Goal: Navigation & Orientation: Find specific page/section

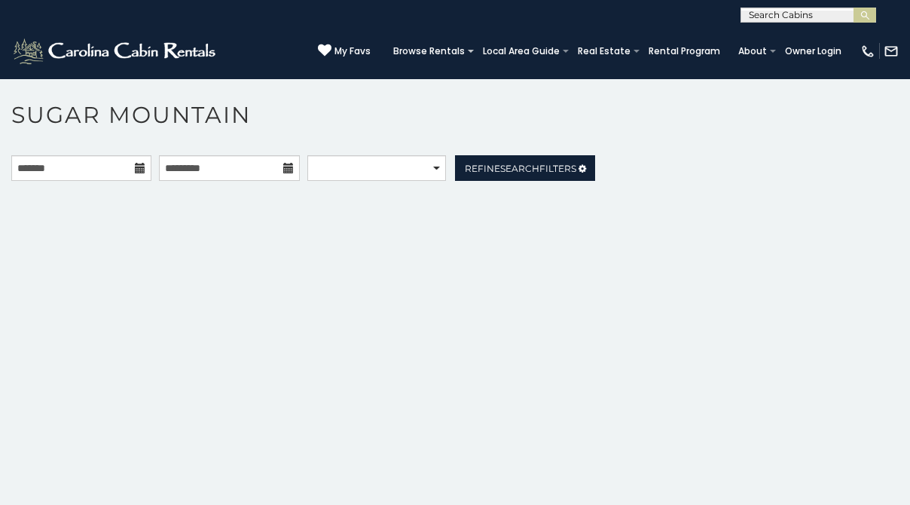
scroll to position [46, 0]
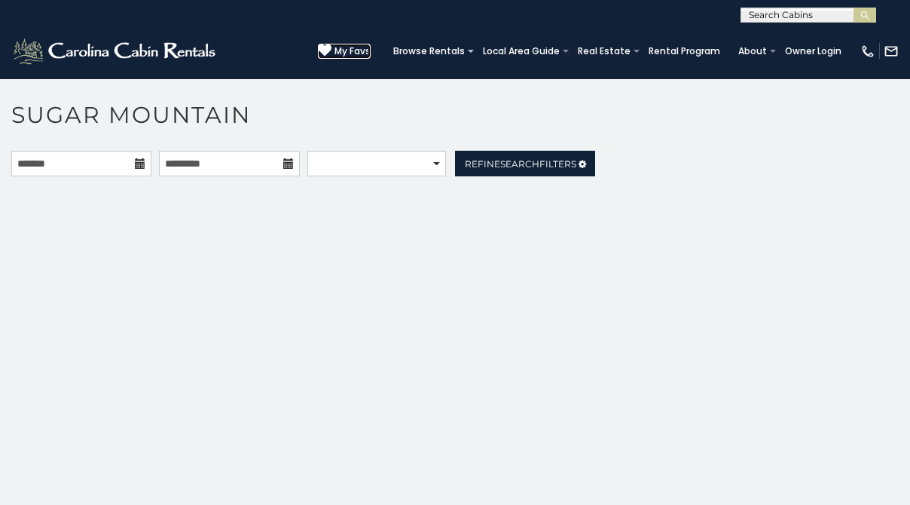
click at [371, 46] on span "My Favs" at bounding box center [352, 51] width 36 height 14
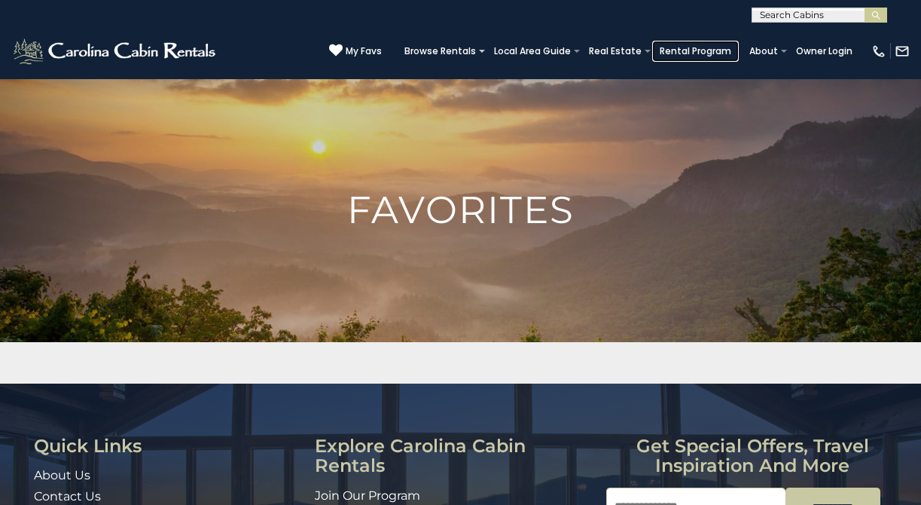
click at [729, 46] on link "Rental Program" at bounding box center [695, 51] width 87 height 21
